Goal: Check status: Check status

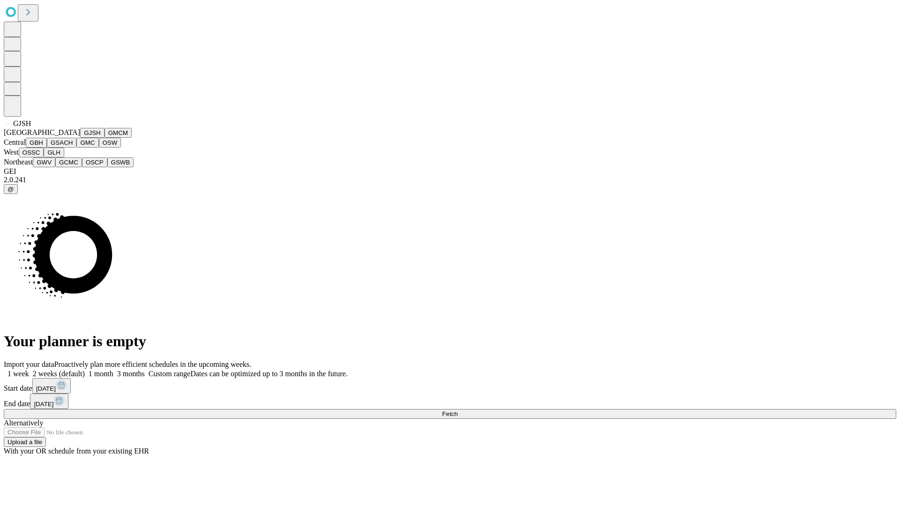
click at [80, 138] on button "GJSH" at bounding box center [92, 133] width 24 height 10
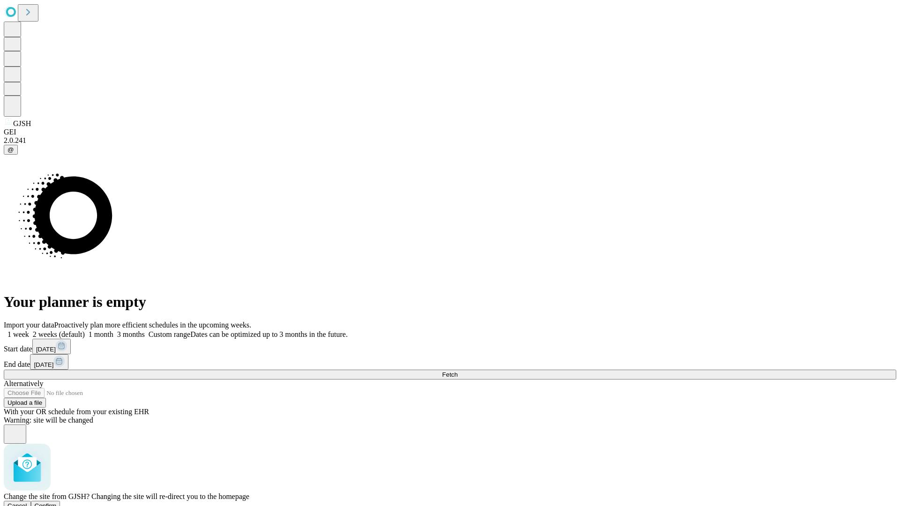
click at [57, 503] on span "Confirm" at bounding box center [46, 506] width 22 height 7
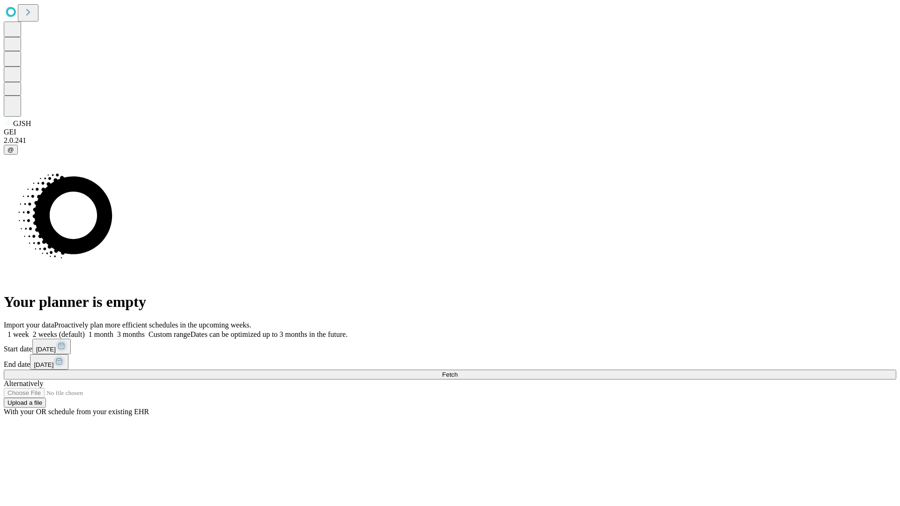
click at [113, 331] on label "1 month" at bounding box center [99, 335] width 29 height 8
click at [458, 371] on span "Fetch" at bounding box center [449, 374] width 15 height 7
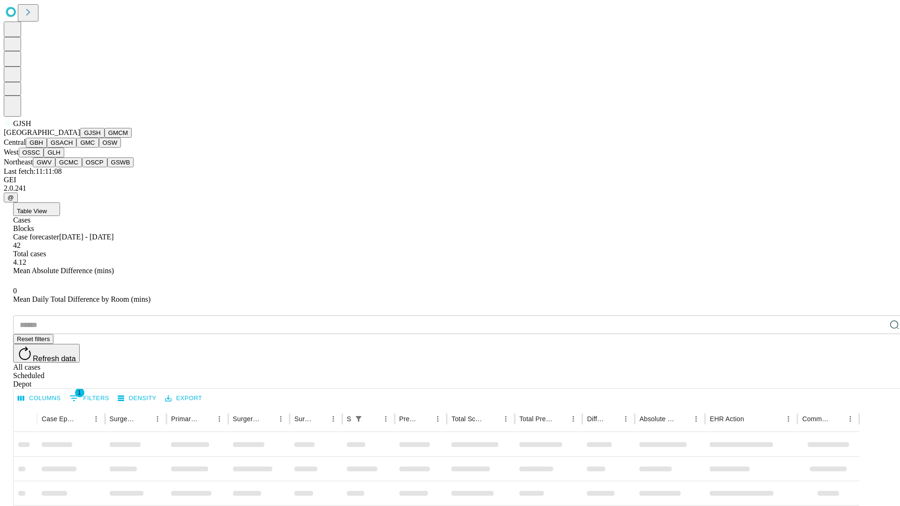
click at [105, 138] on button "GMCM" at bounding box center [118, 133] width 27 height 10
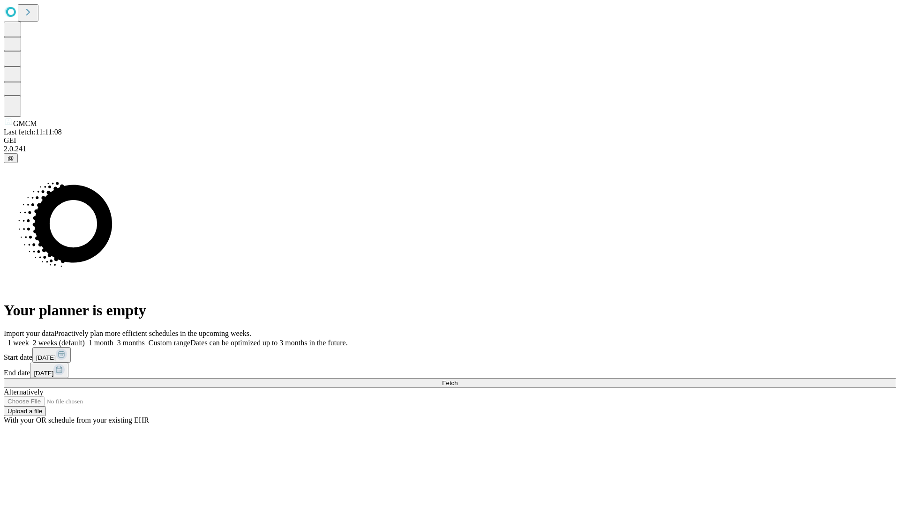
click at [113, 339] on label "1 month" at bounding box center [99, 343] width 29 height 8
click at [458, 380] on span "Fetch" at bounding box center [449, 383] width 15 height 7
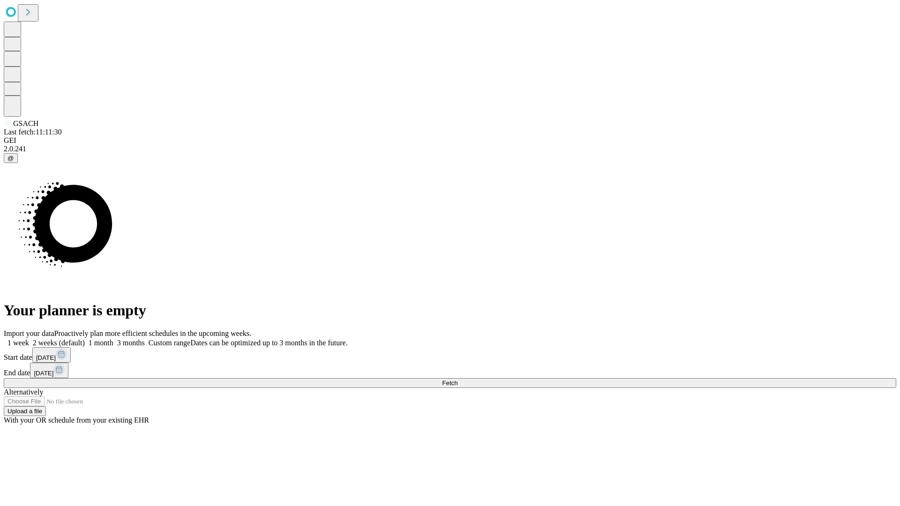
click at [113, 339] on label "1 month" at bounding box center [99, 343] width 29 height 8
click at [458, 380] on span "Fetch" at bounding box center [449, 383] width 15 height 7
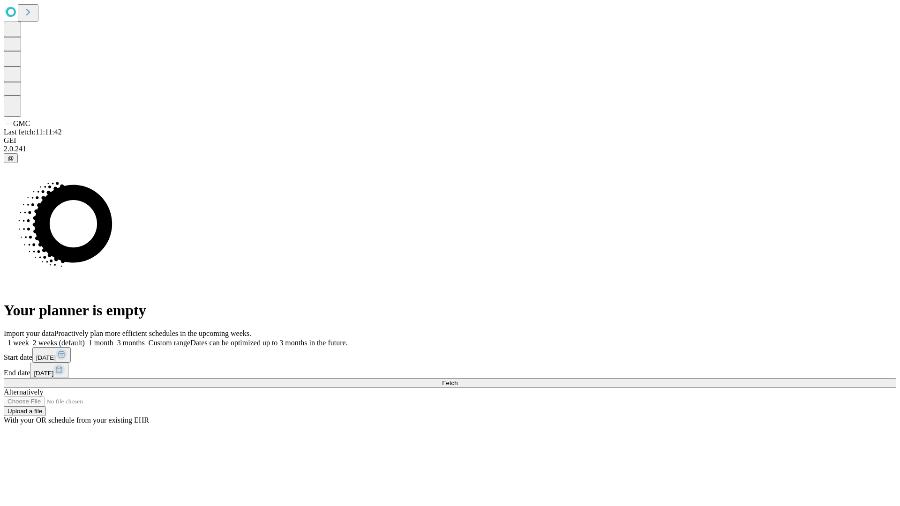
click at [113, 339] on label "1 month" at bounding box center [99, 343] width 29 height 8
click at [458, 380] on span "Fetch" at bounding box center [449, 383] width 15 height 7
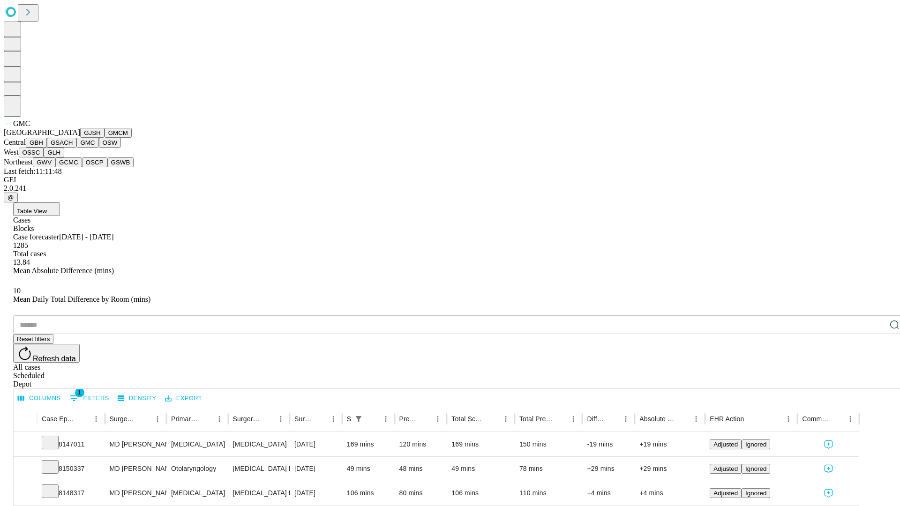
click at [99, 148] on button "OSW" at bounding box center [110, 143] width 23 height 10
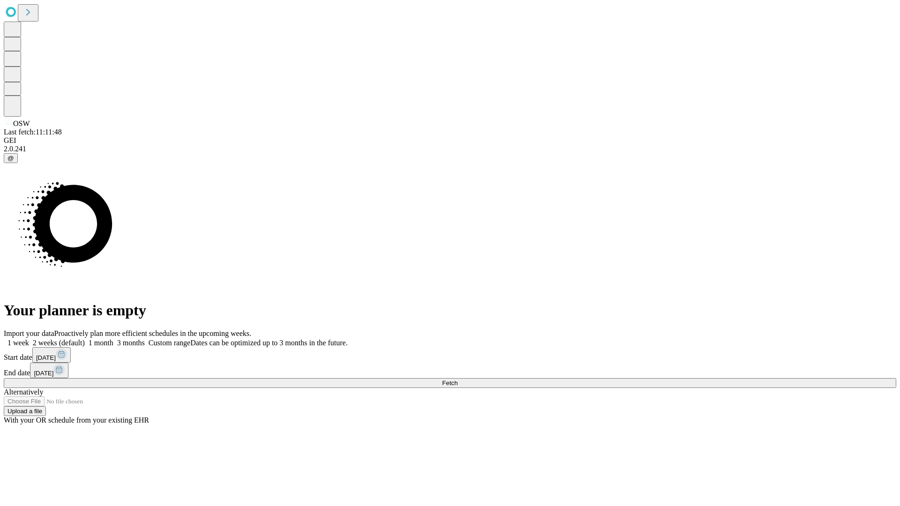
click at [113, 339] on label "1 month" at bounding box center [99, 343] width 29 height 8
click at [458, 380] on span "Fetch" at bounding box center [449, 383] width 15 height 7
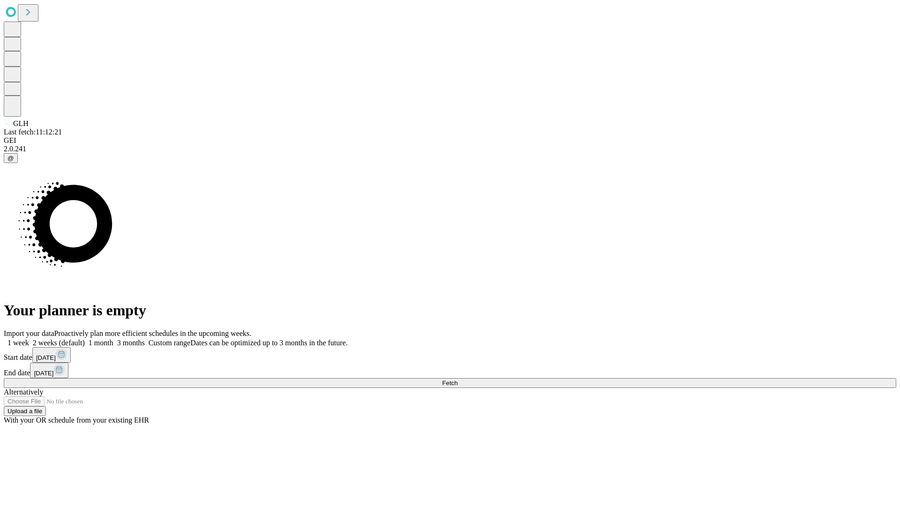
click at [458, 380] on span "Fetch" at bounding box center [449, 383] width 15 height 7
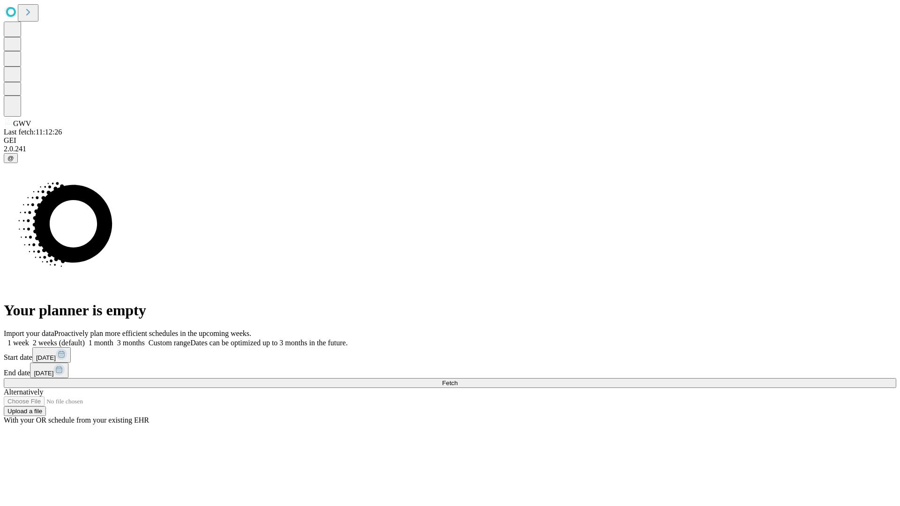
click at [113, 339] on label "1 month" at bounding box center [99, 343] width 29 height 8
click at [458, 380] on span "Fetch" at bounding box center [449, 383] width 15 height 7
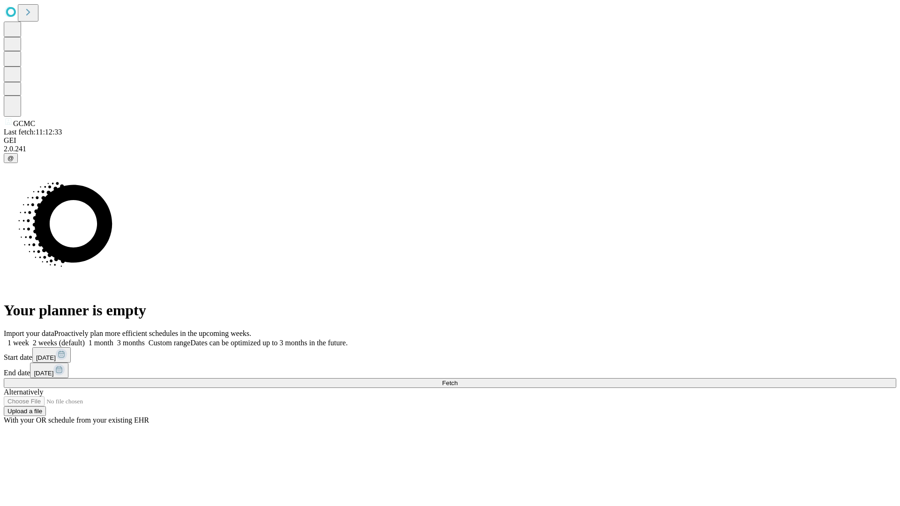
click at [113, 339] on label "1 month" at bounding box center [99, 343] width 29 height 8
click at [458, 380] on span "Fetch" at bounding box center [449, 383] width 15 height 7
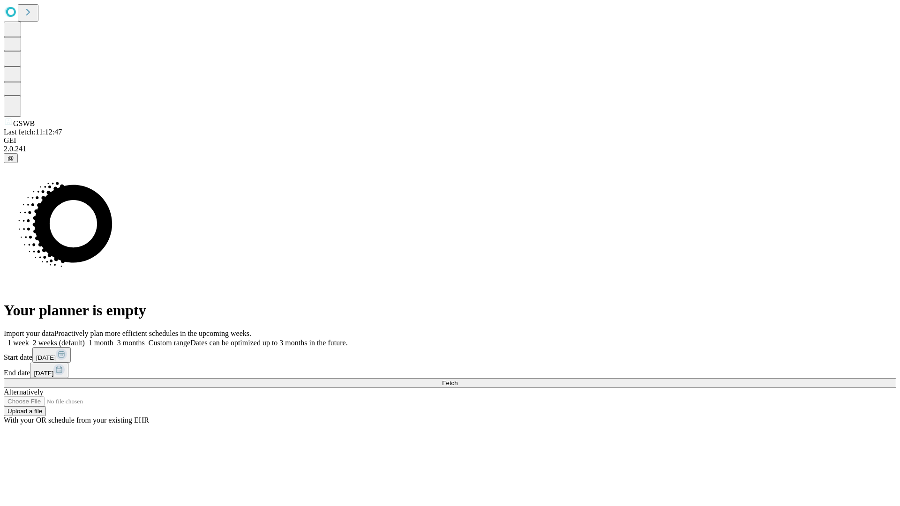
click at [113, 339] on label "1 month" at bounding box center [99, 343] width 29 height 8
click at [458, 380] on span "Fetch" at bounding box center [449, 383] width 15 height 7
